Goal: Task Accomplishment & Management: Use online tool/utility

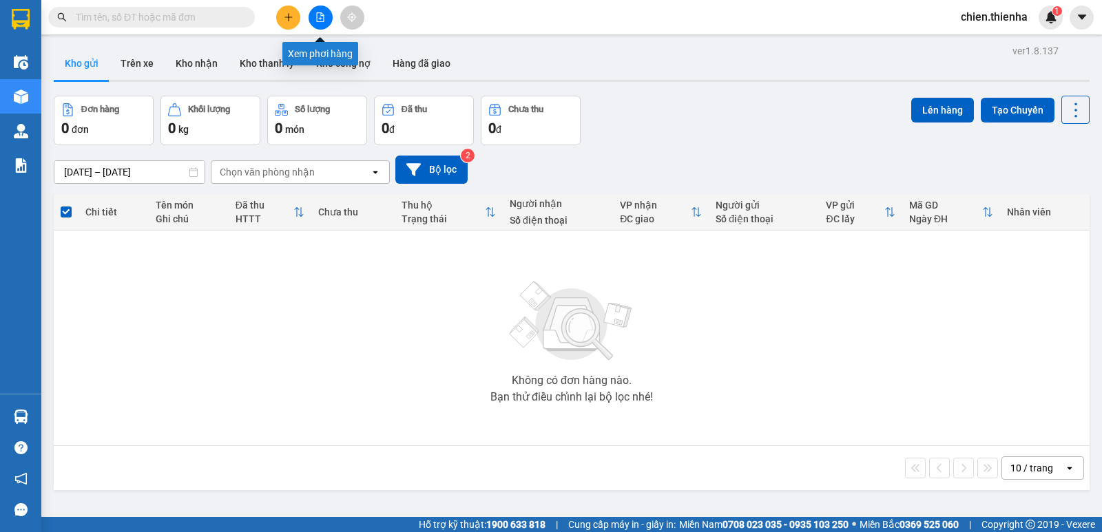
click at [320, 17] on icon "file-add" at bounding box center [320, 17] width 10 height 10
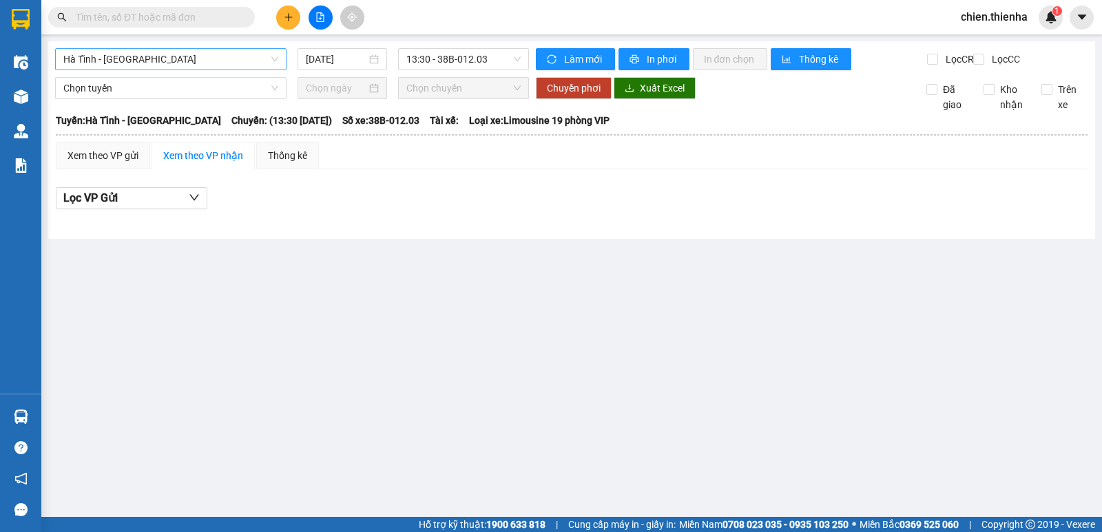
click at [157, 59] on span "Hà Tĩnh - [GEOGRAPHIC_DATA]" at bounding box center [170, 59] width 215 height 21
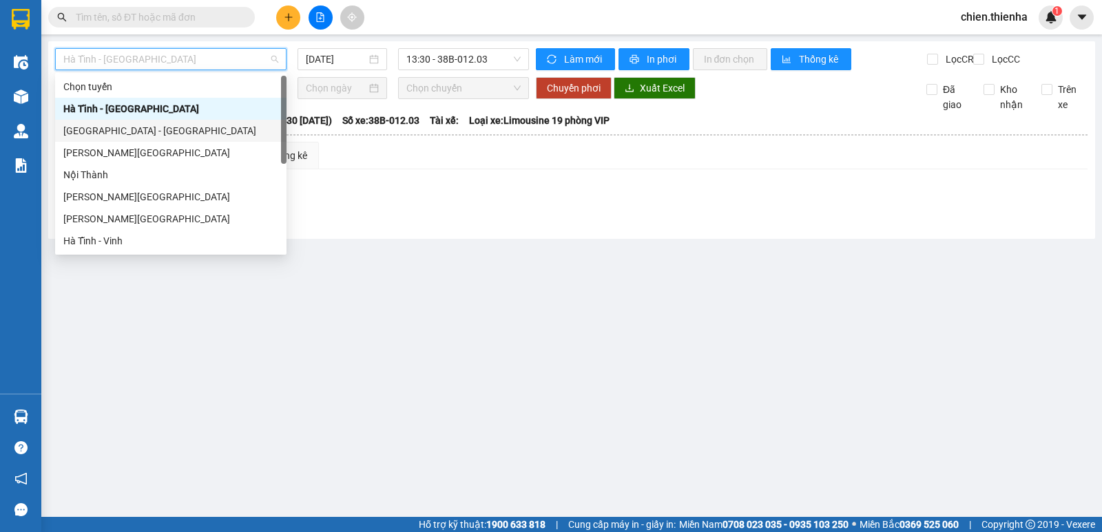
click at [134, 134] on div "[GEOGRAPHIC_DATA] - [GEOGRAPHIC_DATA]" at bounding box center [170, 130] width 215 height 15
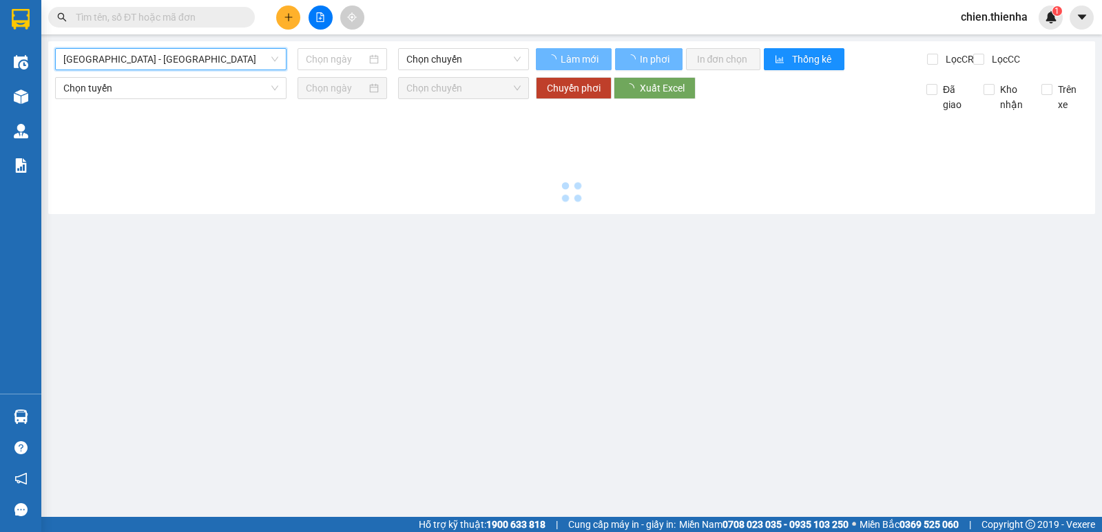
type input "[DATE]"
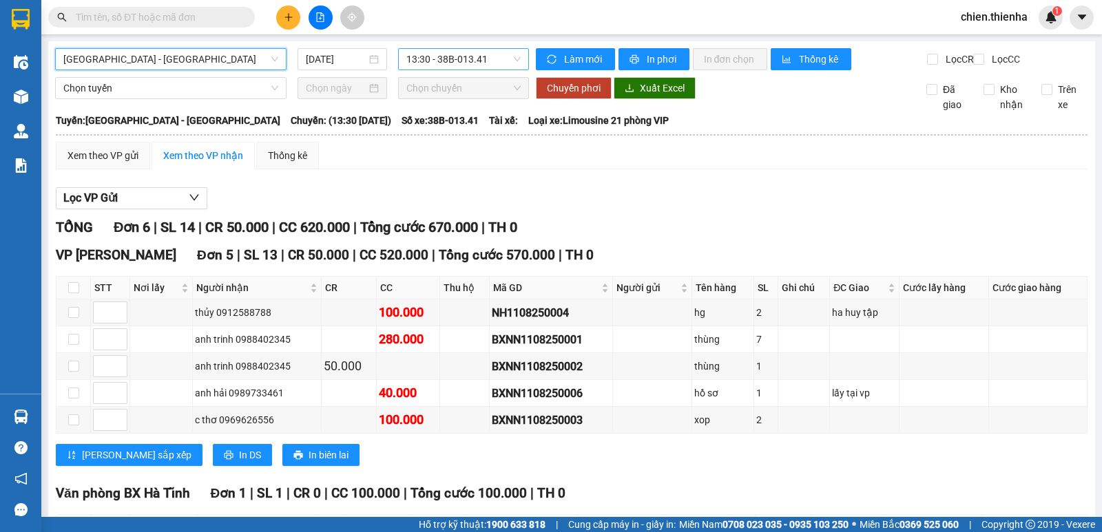
click at [492, 65] on span "13:30 - 38B-013.41" at bounding box center [463, 59] width 114 height 21
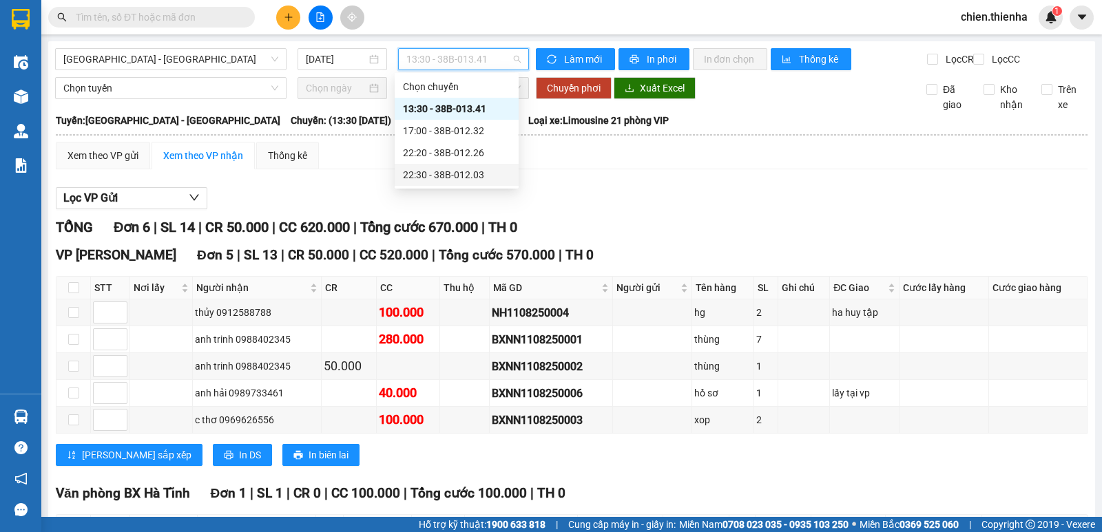
click at [470, 177] on div "22:30 - 38B-012.03" at bounding box center [456, 174] width 107 height 15
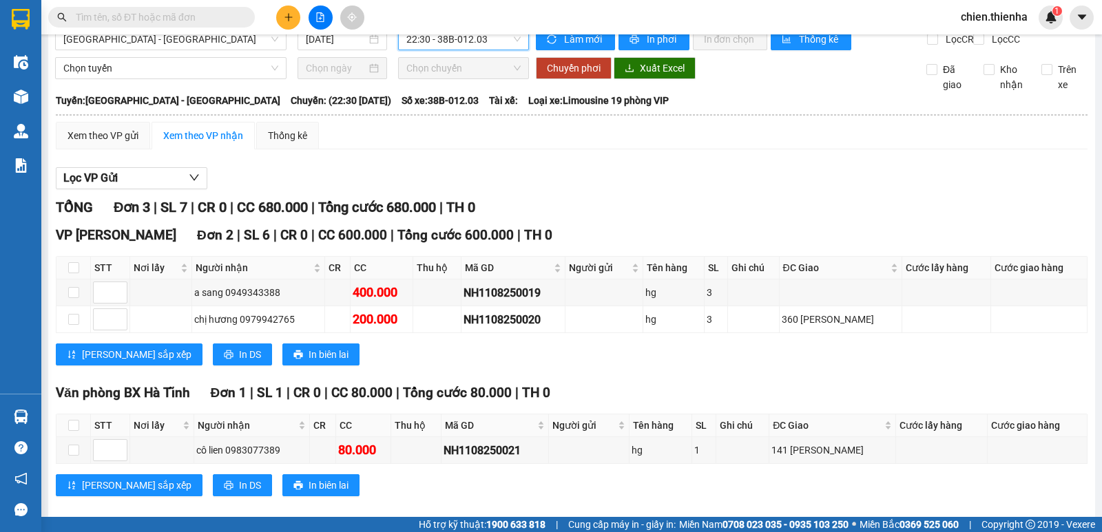
scroll to position [50, 0]
